Goal: Use online tool/utility: Utilize a website feature to perform a specific function

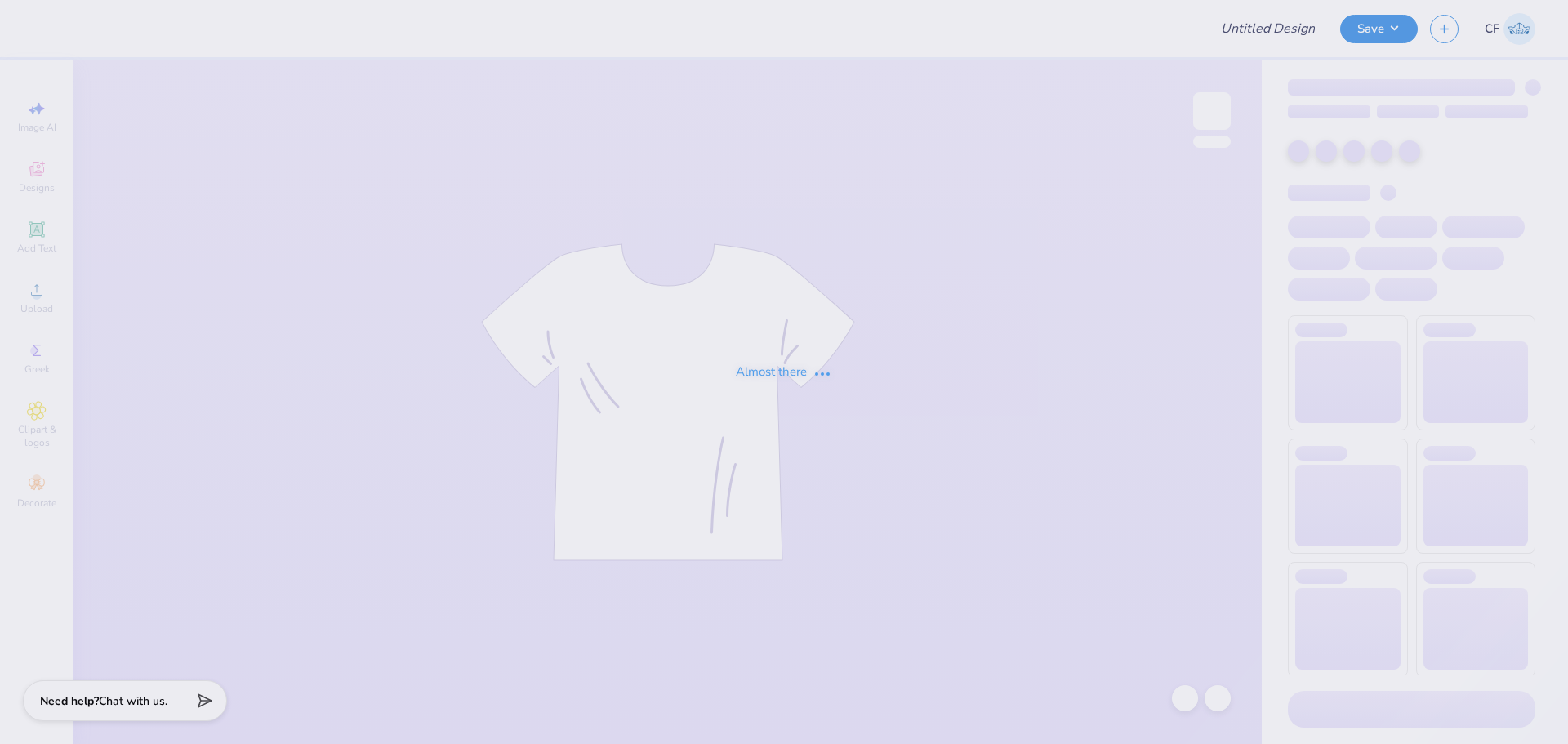
type input "[GEOGRAPHIC_DATA] : [PERSON_NAME]"
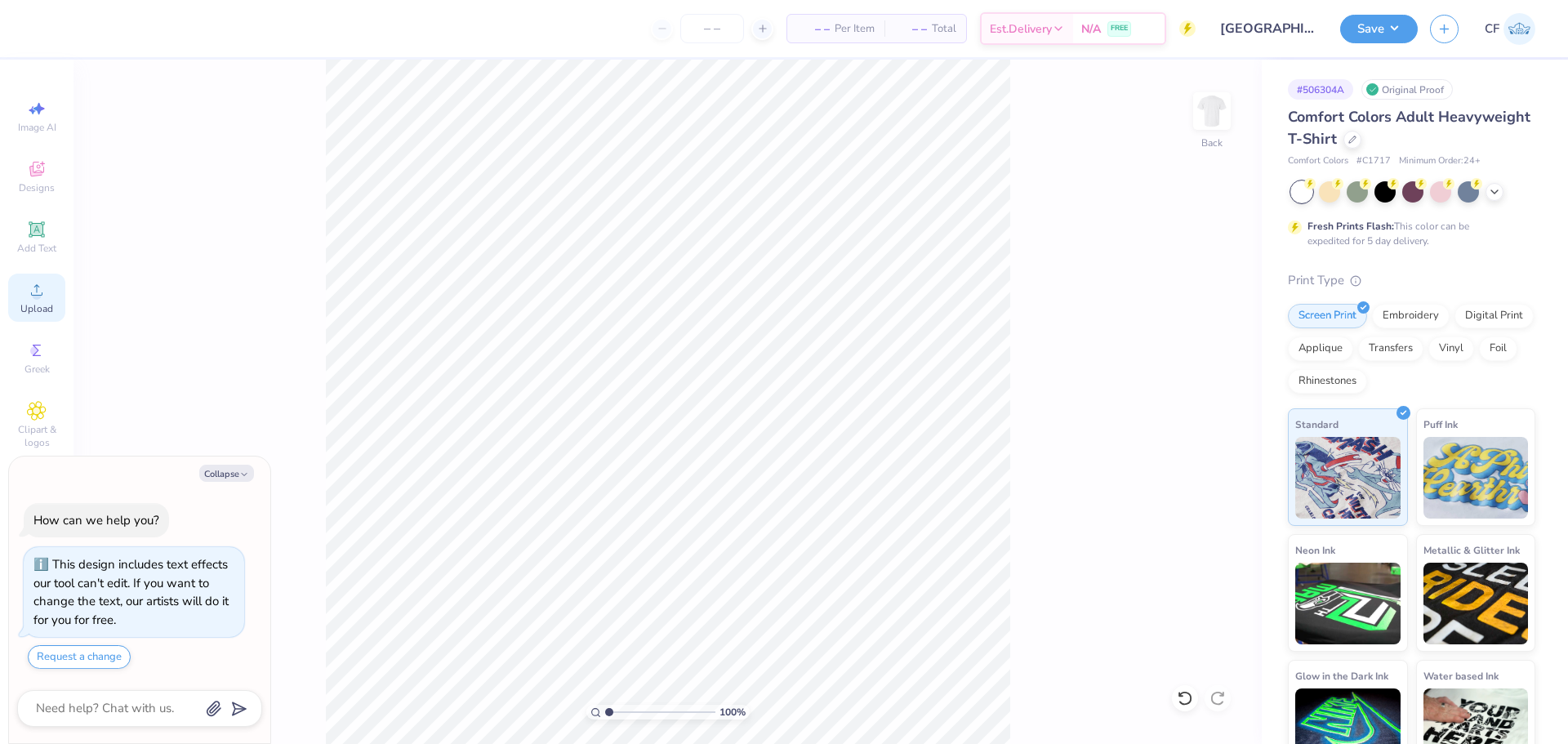
click at [34, 299] on circle at bounding box center [35, 295] width 9 height 9
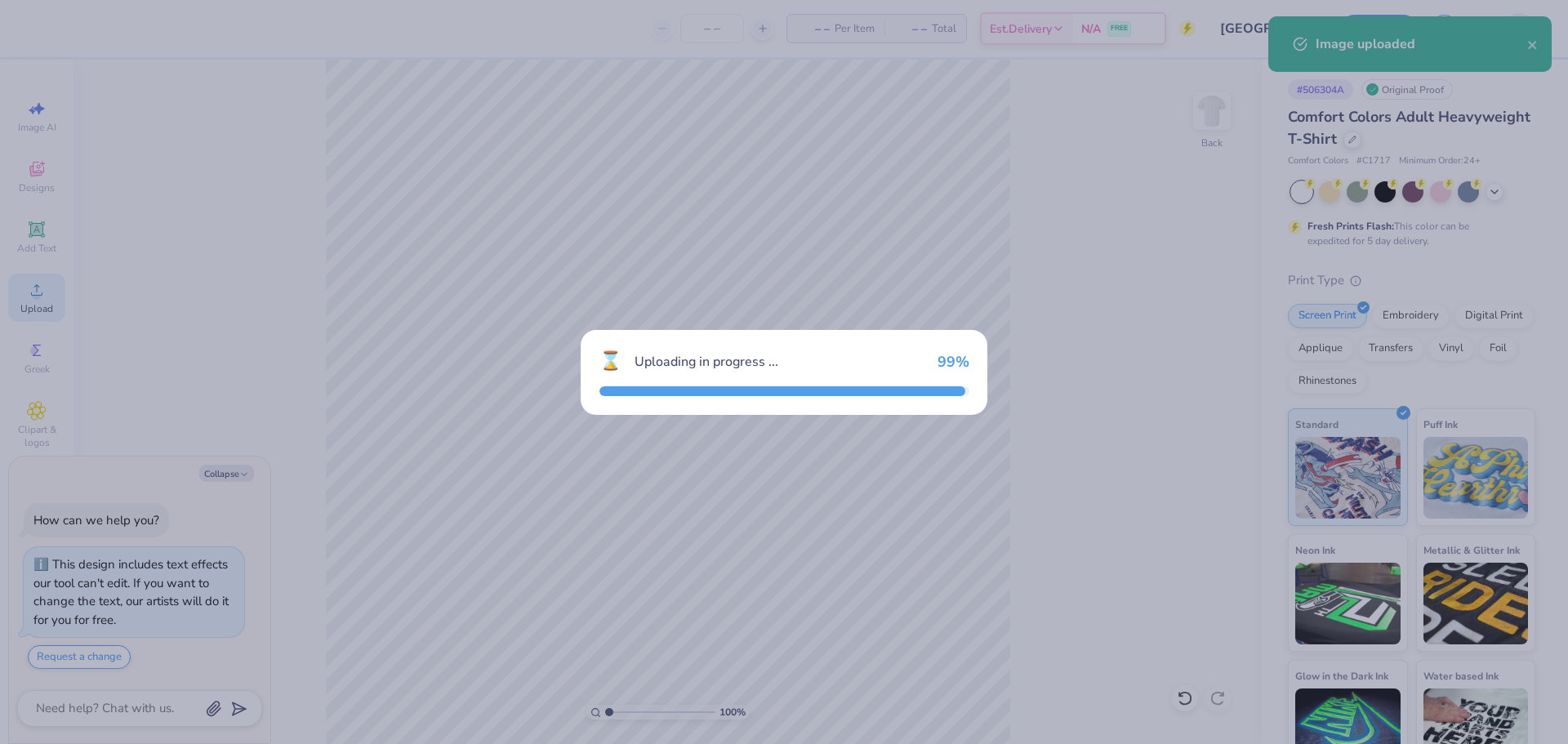
type textarea "x"
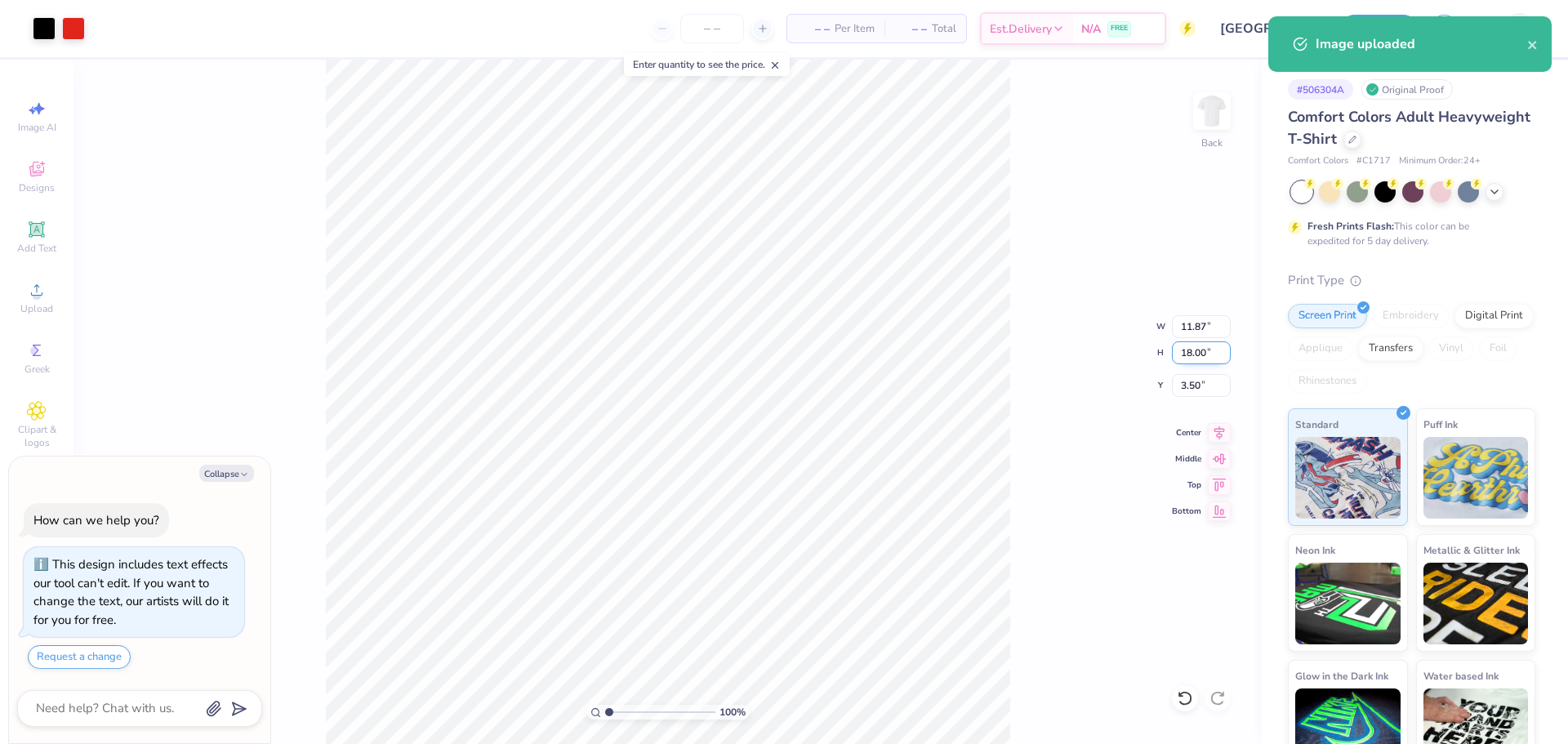
click at [1185, 357] on input "18.00" at bounding box center [1201, 352] width 59 height 23
type input "15"
type textarea "x"
type input "9.89"
type input "15.00"
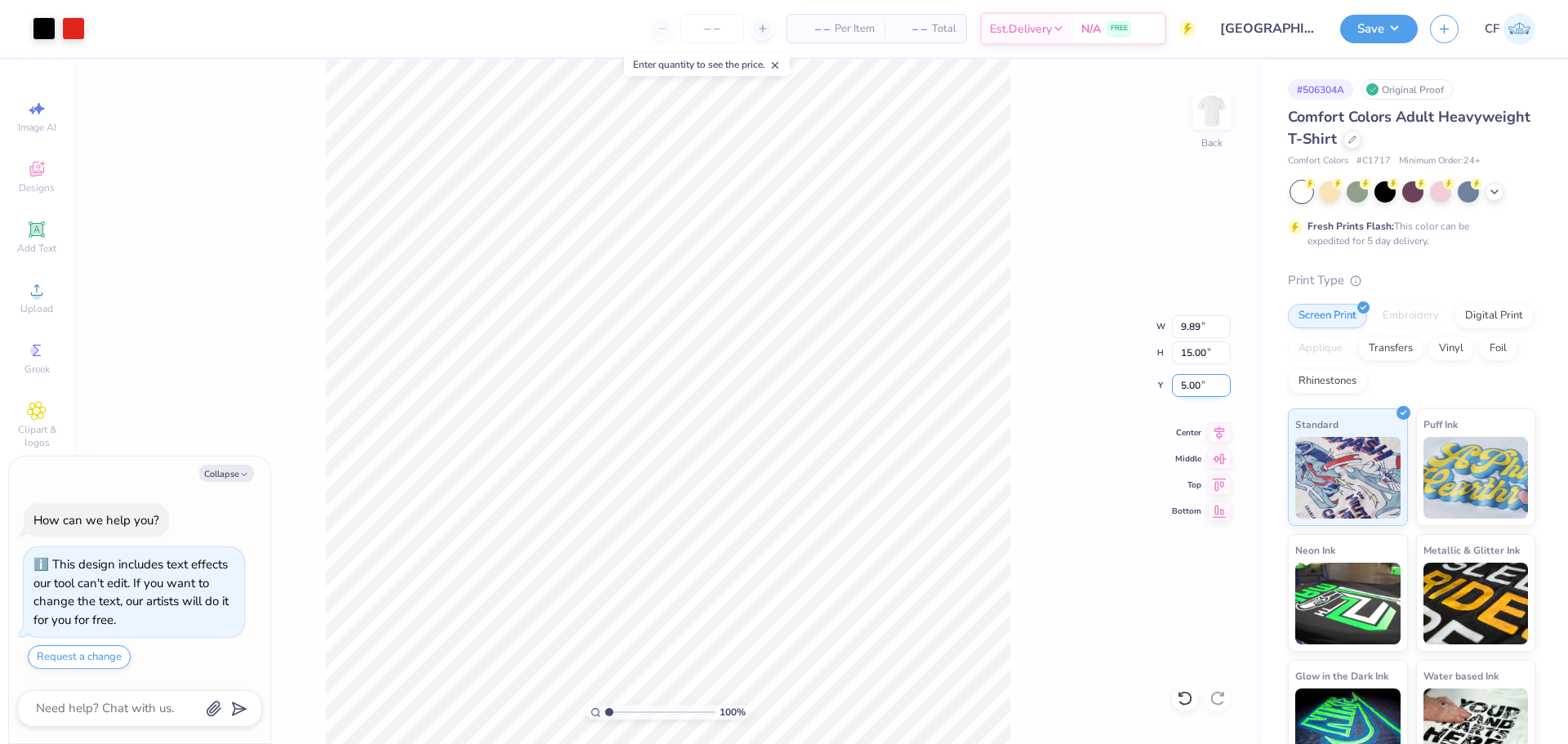
click at [1189, 391] on input "5.00" at bounding box center [1201, 385] width 59 height 23
type input "3"
type textarea "x"
type input "3.00"
click at [1395, 32] on button "Save" at bounding box center [1378, 25] width 77 height 28
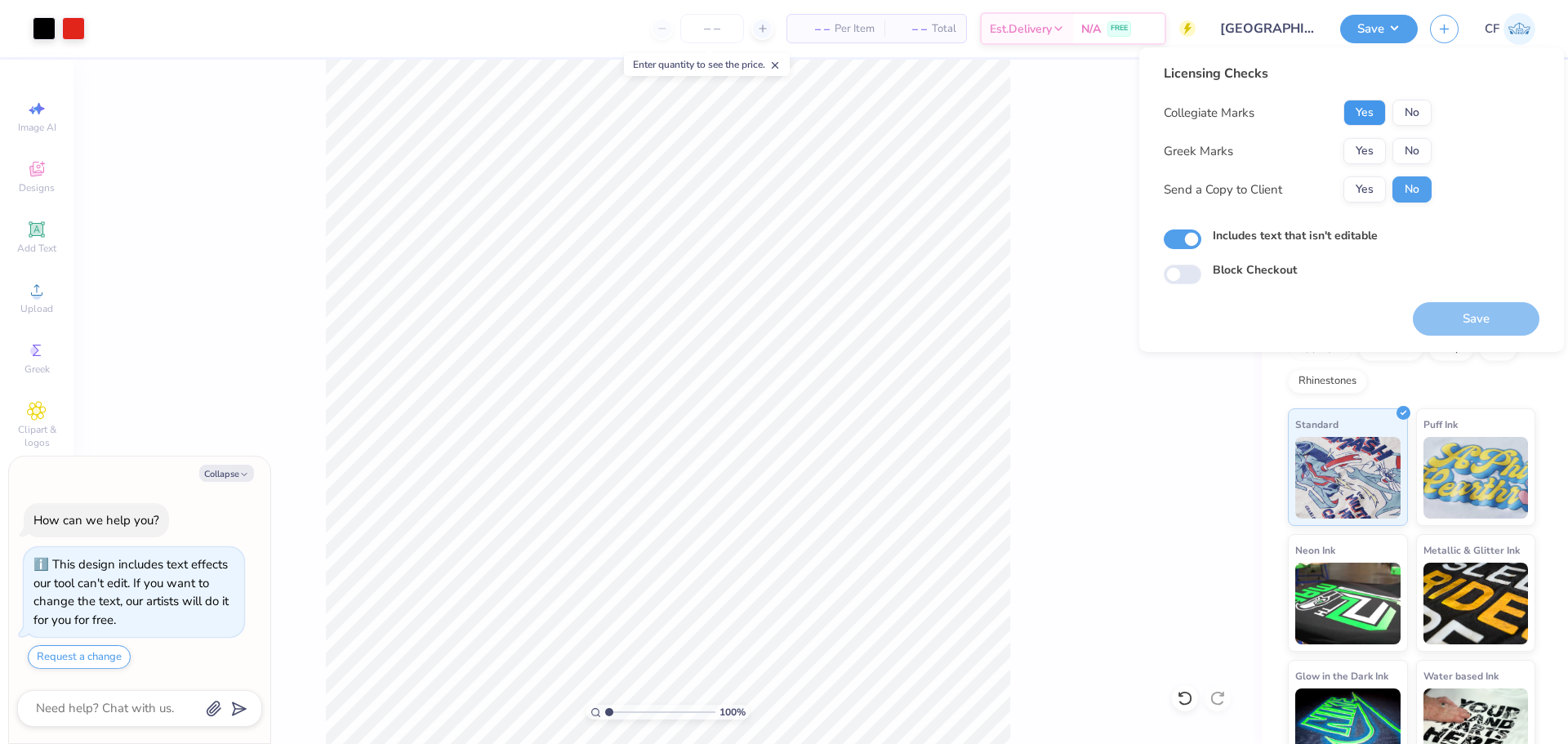
click at [1364, 108] on button "Yes" at bounding box center [1363, 113] width 42 height 26
click at [1398, 143] on button "No" at bounding box center [1411, 151] width 39 height 26
click at [1368, 183] on button "Yes" at bounding box center [1363, 189] width 42 height 26
click at [1446, 322] on button "Save" at bounding box center [1475, 319] width 126 height 33
type textarea "x"
